Goal: Task Accomplishment & Management: Use online tool/utility

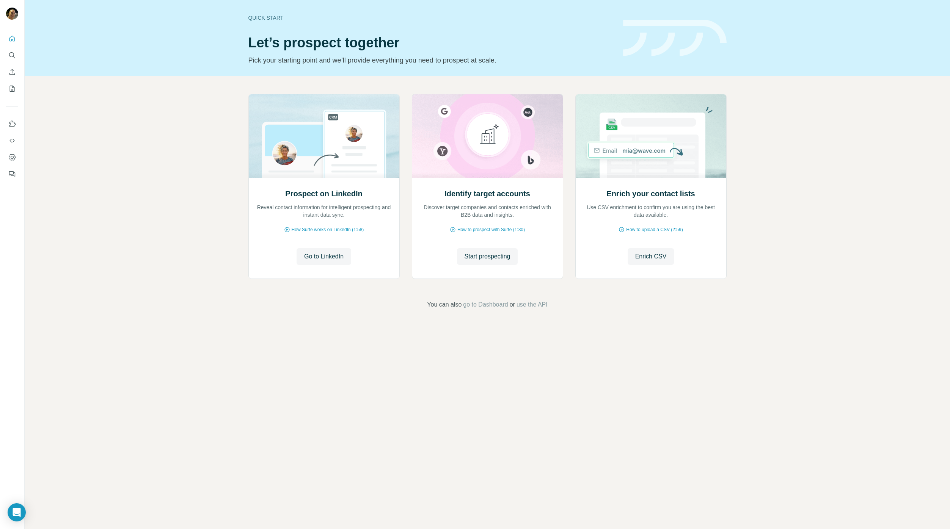
click at [151, 42] on div "Quick start Let’s prospect together Pick your starting point and we’ll provide …" at bounding box center [487, 38] width 925 height 76
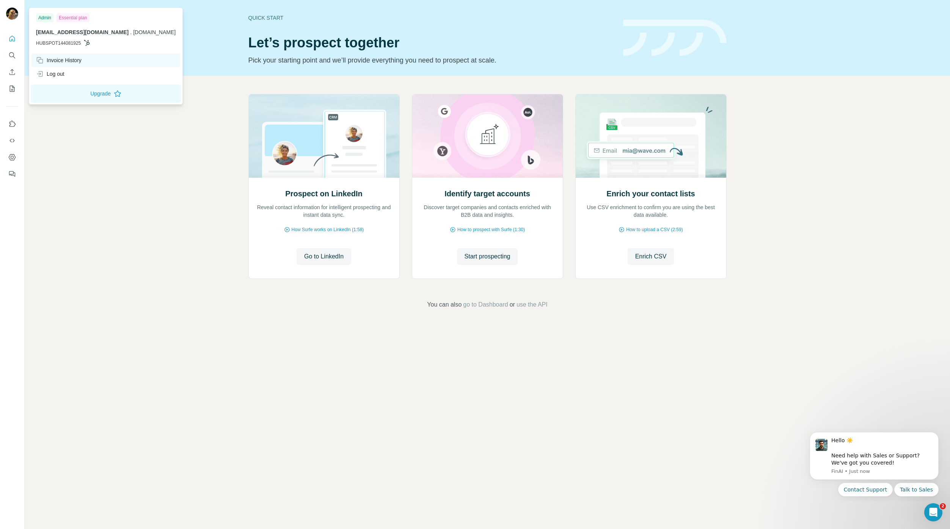
click at [62, 59] on div "Invoice History" at bounding box center [59, 61] width 46 height 8
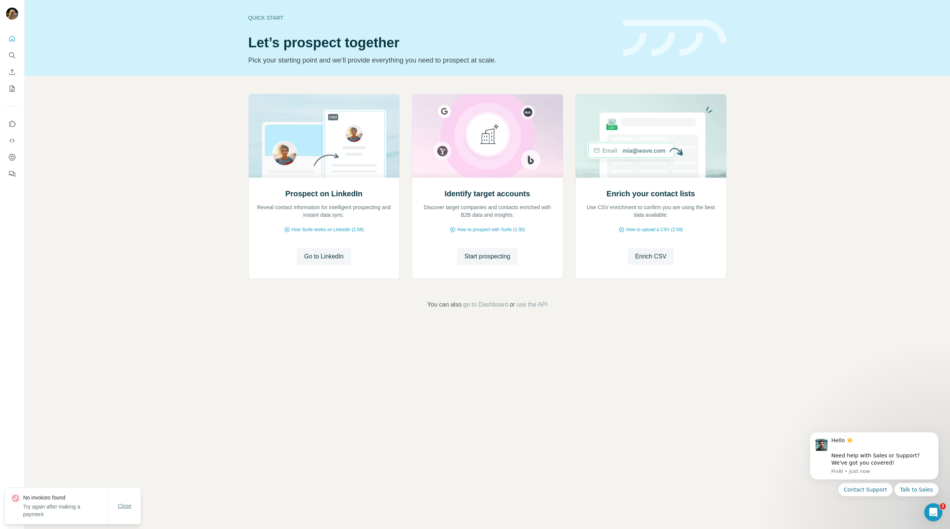
click at [125, 505] on span "Close" at bounding box center [125, 506] width 14 height 8
click at [10, 158] on icon "Dashboard" at bounding box center [12, 158] width 8 height 8
